Goal: Entertainment & Leisure: Consume media (video, audio)

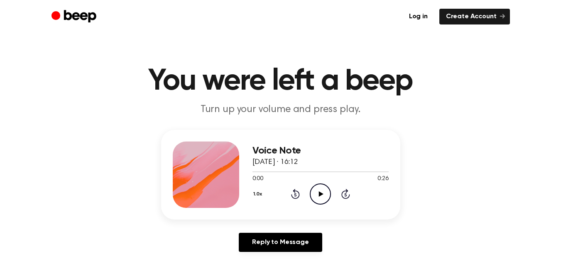
click at [328, 192] on icon "Play Audio" at bounding box center [320, 194] width 21 height 21
click at [322, 190] on icon "Play Audio" at bounding box center [320, 194] width 21 height 21
click at [322, 199] on icon "Play Audio" at bounding box center [320, 194] width 21 height 21
